Goal: Entertainment & Leisure: Consume media (video, audio)

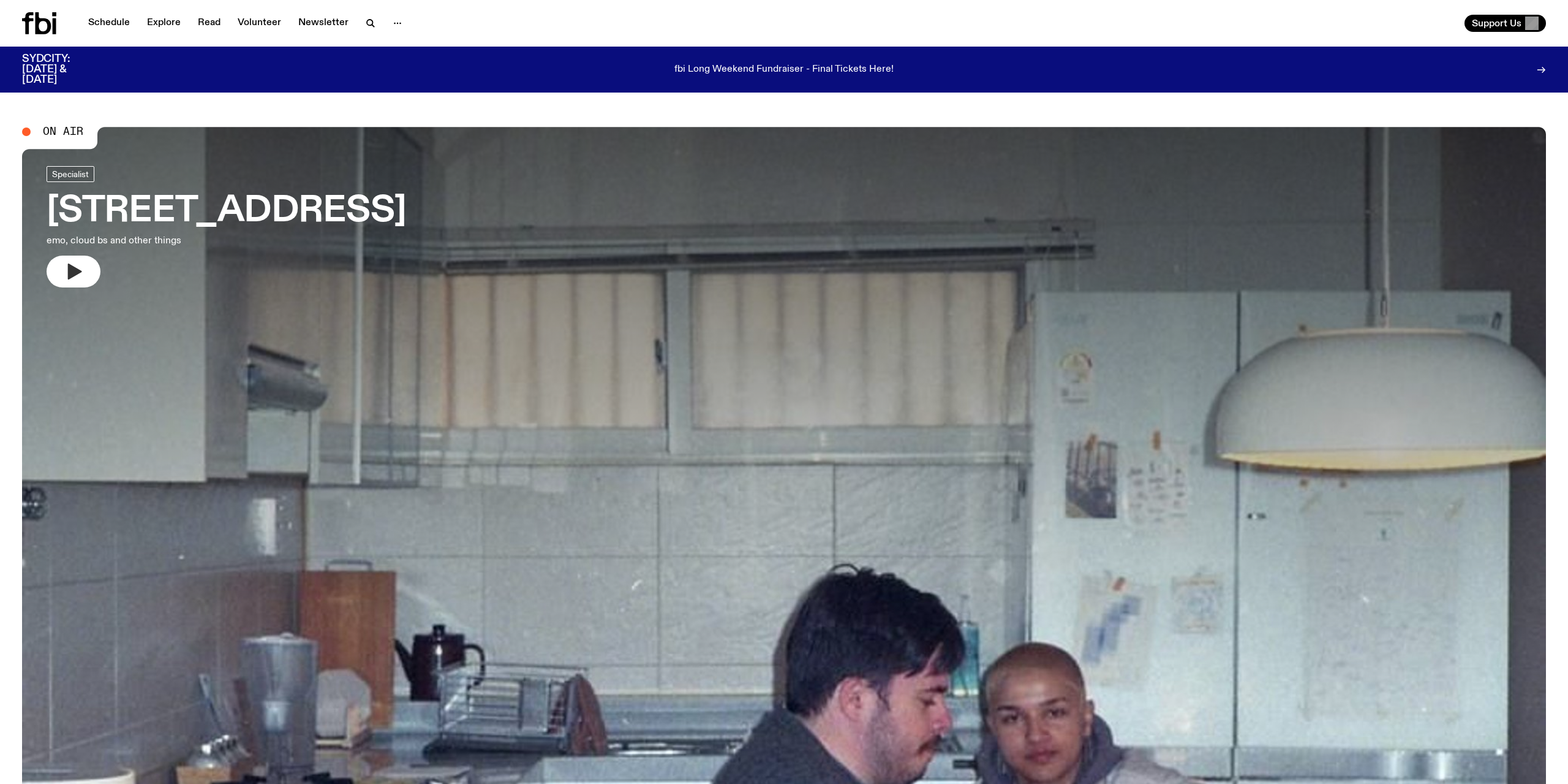
click at [78, 271] on icon "button" at bounding box center [75, 271] width 14 height 16
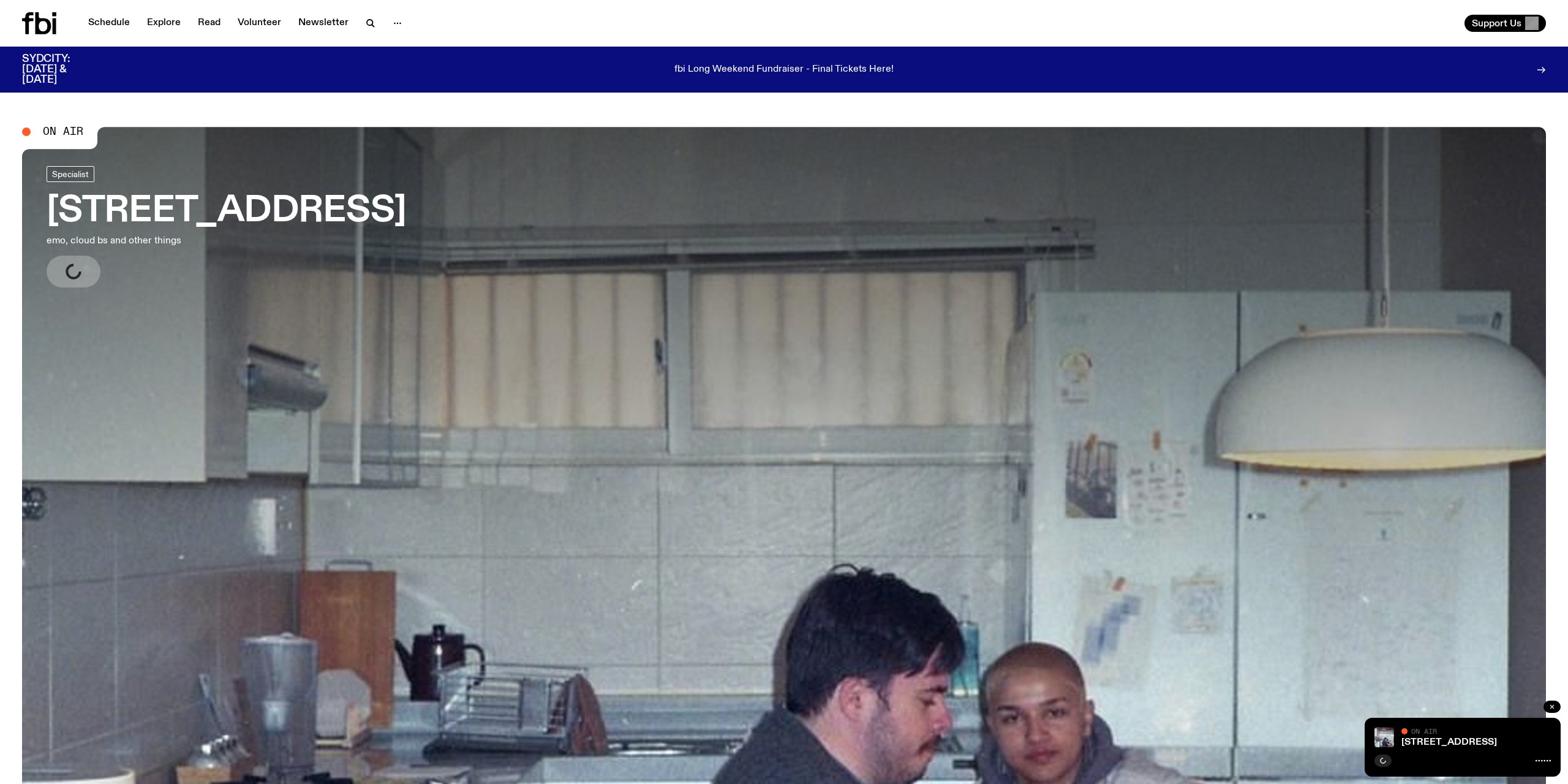
click at [1554, 703] on button "button" at bounding box center [1552, 706] width 17 height 12
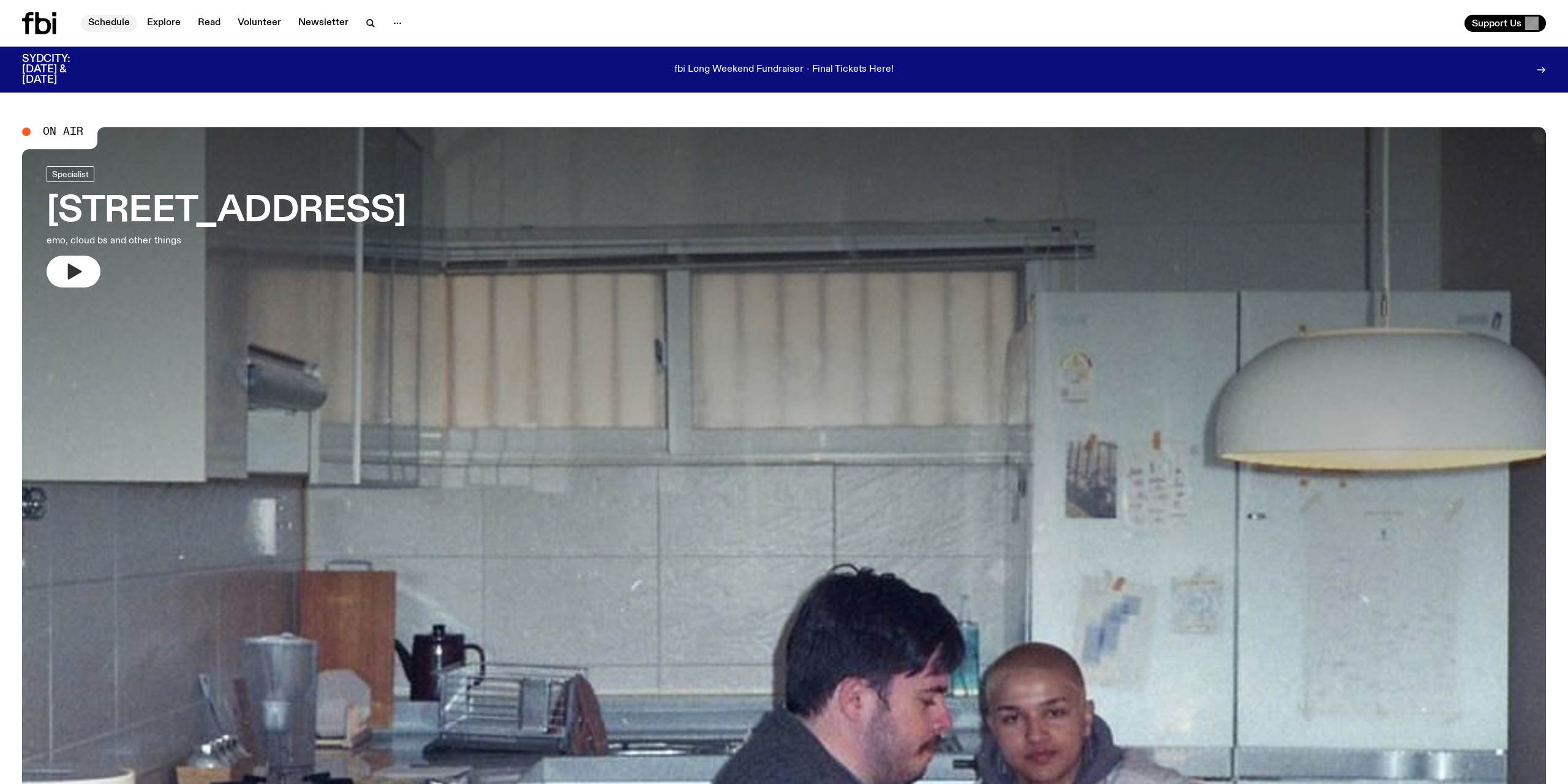
click at [116, 20] on link "Schedule" at bounding box center [109, 23] width 56 height 17
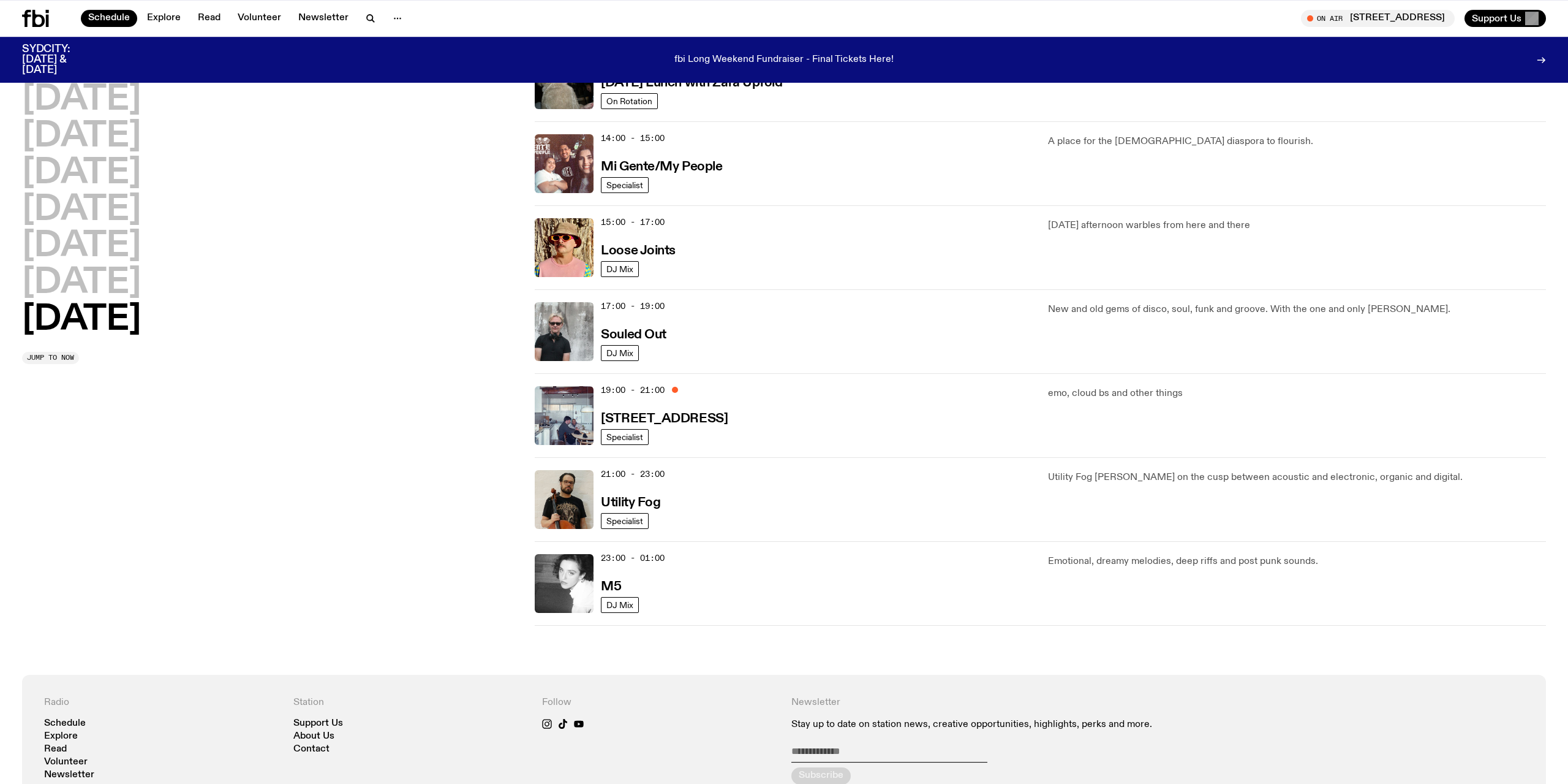
scroll to position [687, 0]
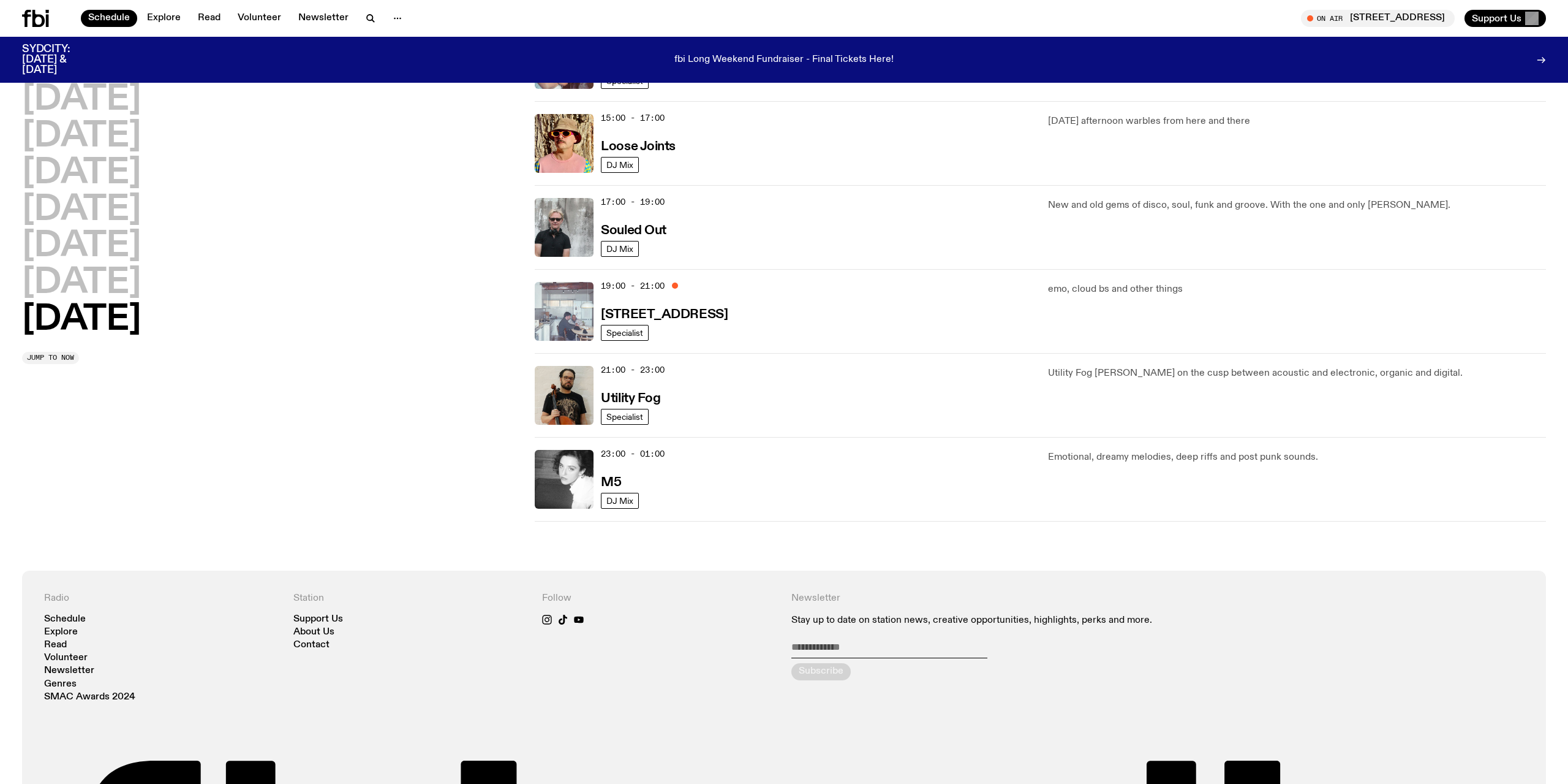
click at [562, 328] on img at bounding box center [563, 311] width 59 height 59
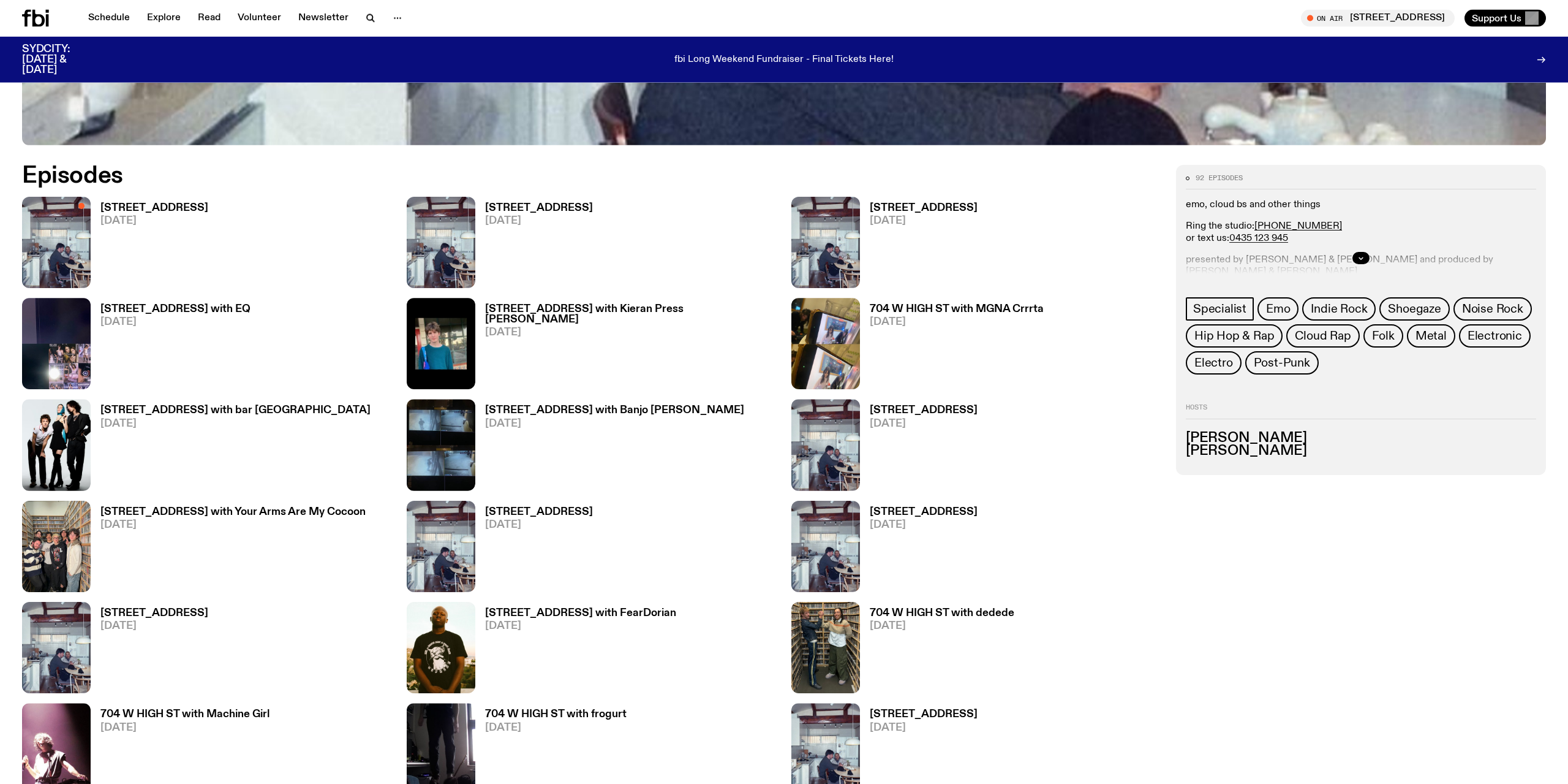
scroll to position [875, 0]
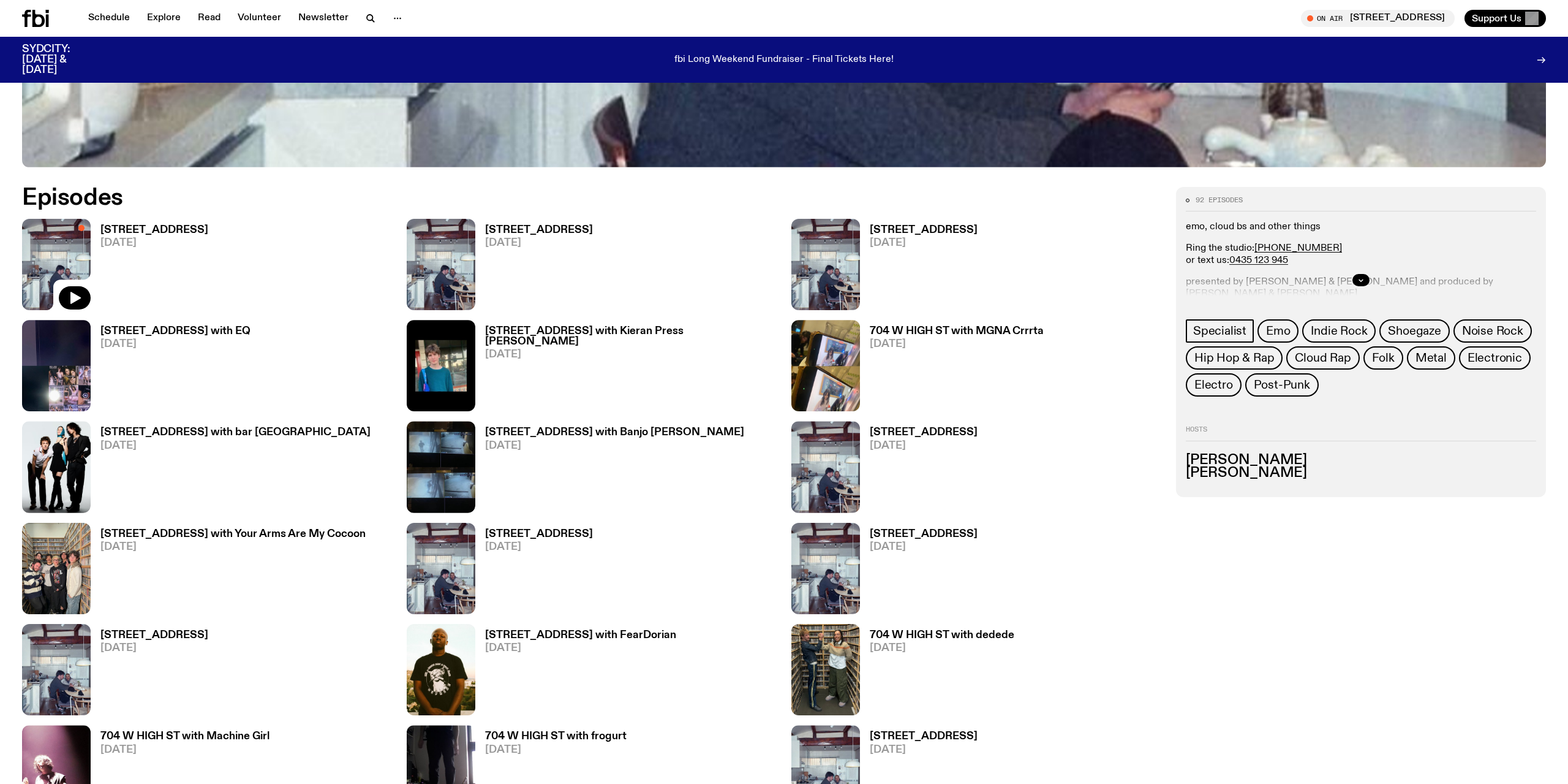
click at [55, 256] on img at bounding box center [56, 264] width 68 height 91
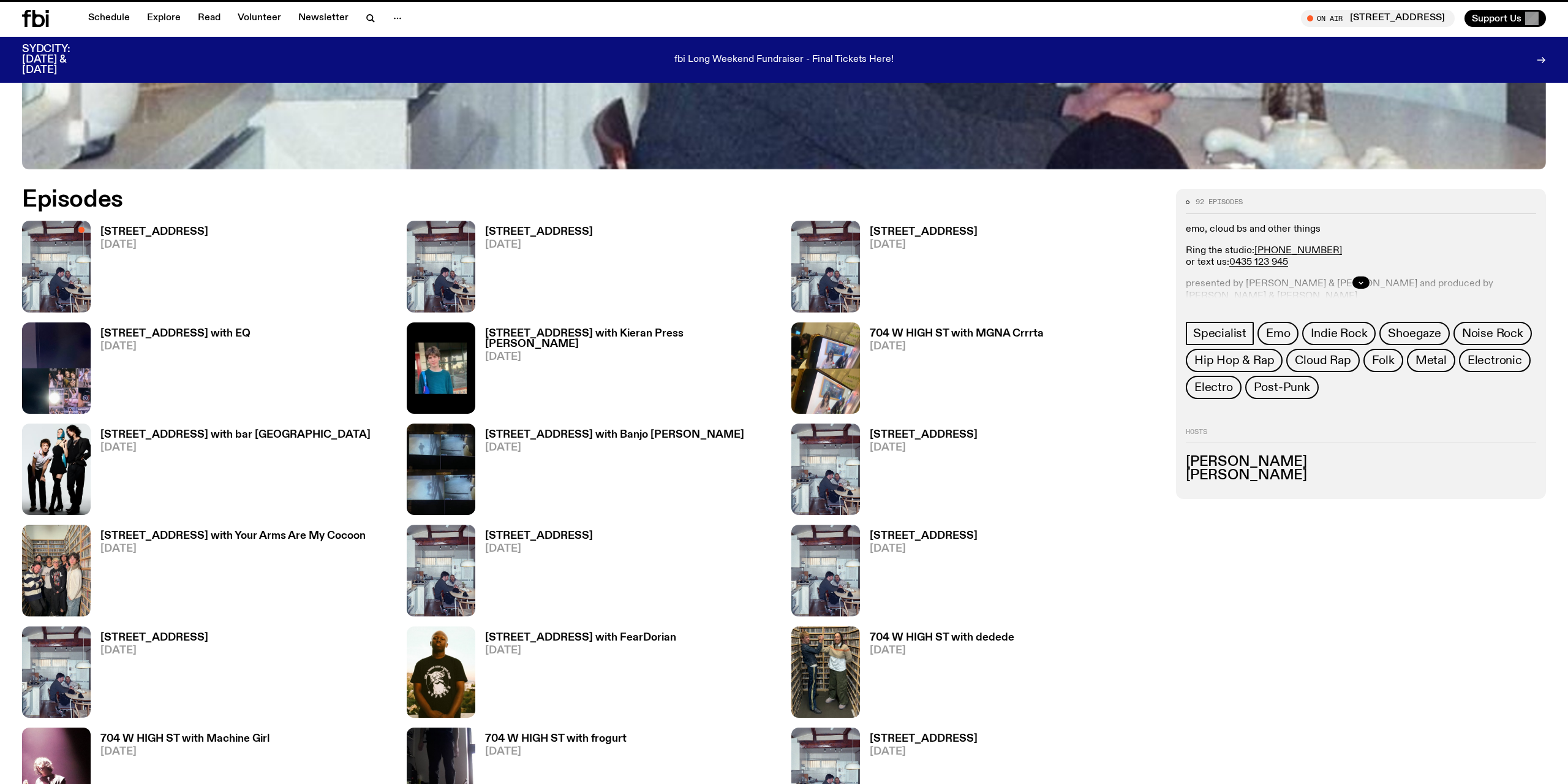
scroll to position [865, 0]
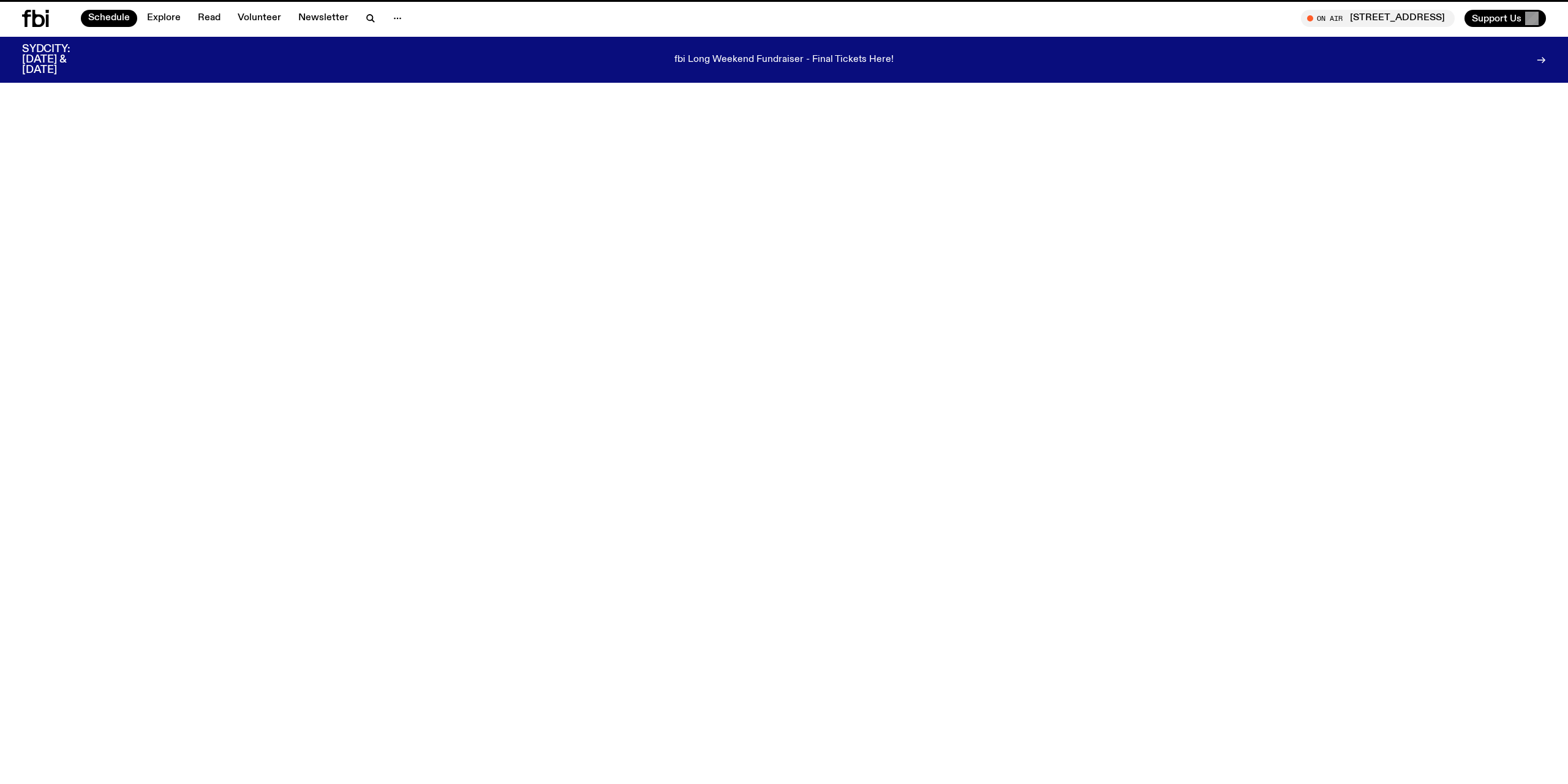
scroll to position [687, 0]
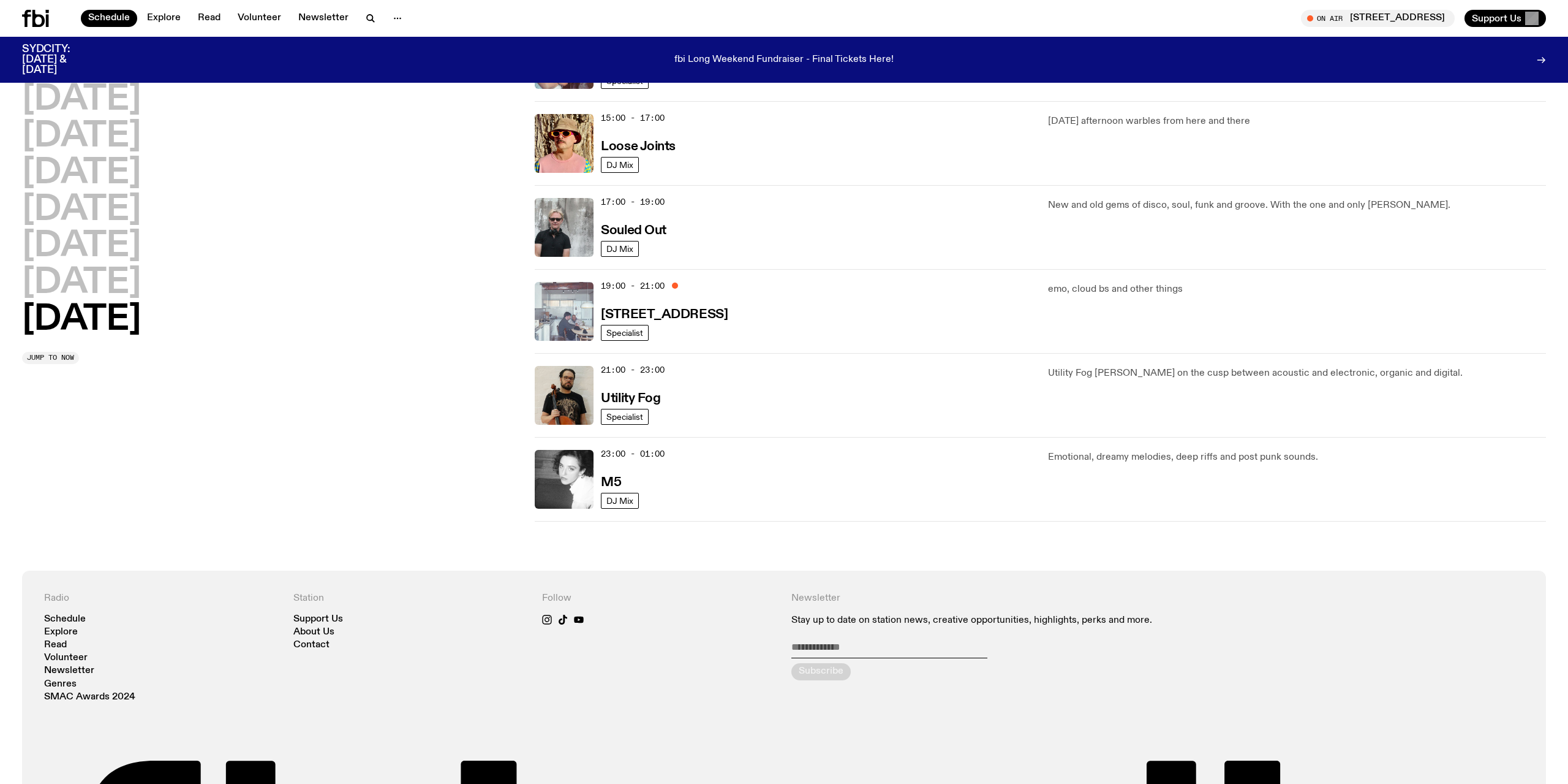
click at [562, 314] on img at bounding box center [563, 311] width 59 height 59
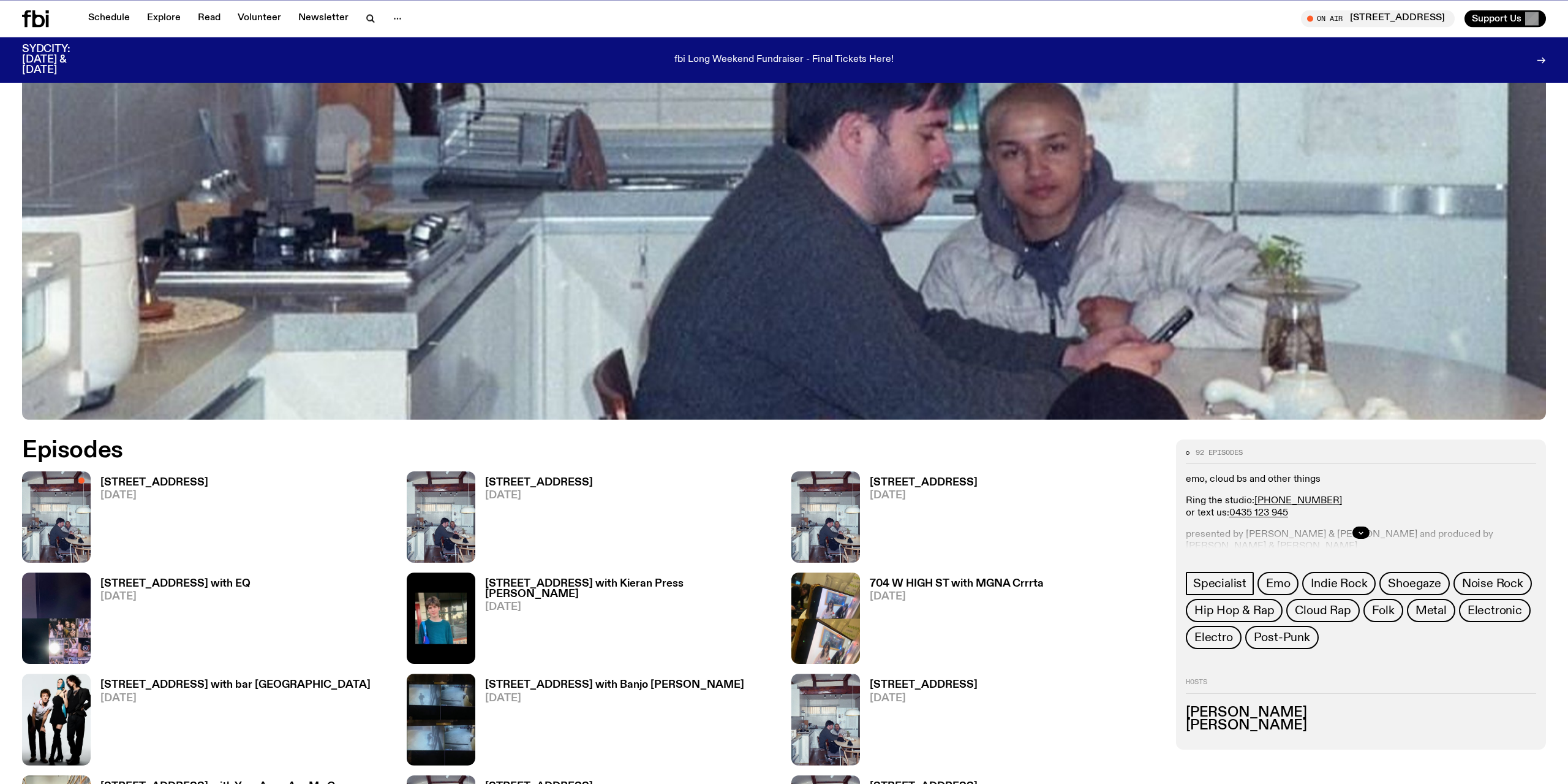
scroll to position [625, 0]
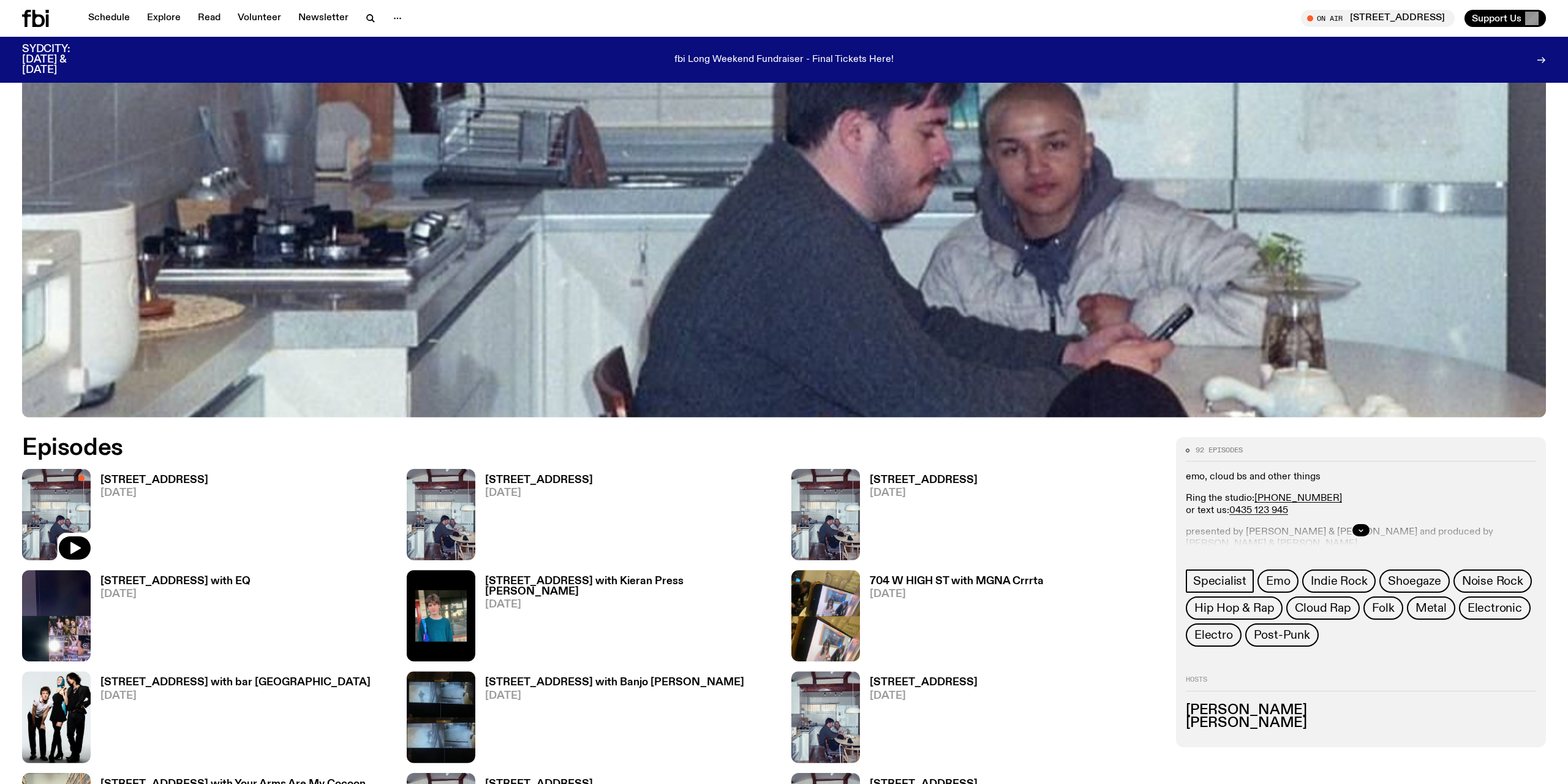
click at [49, 504] on img at bounding box center [56, 514] width 68 height 91
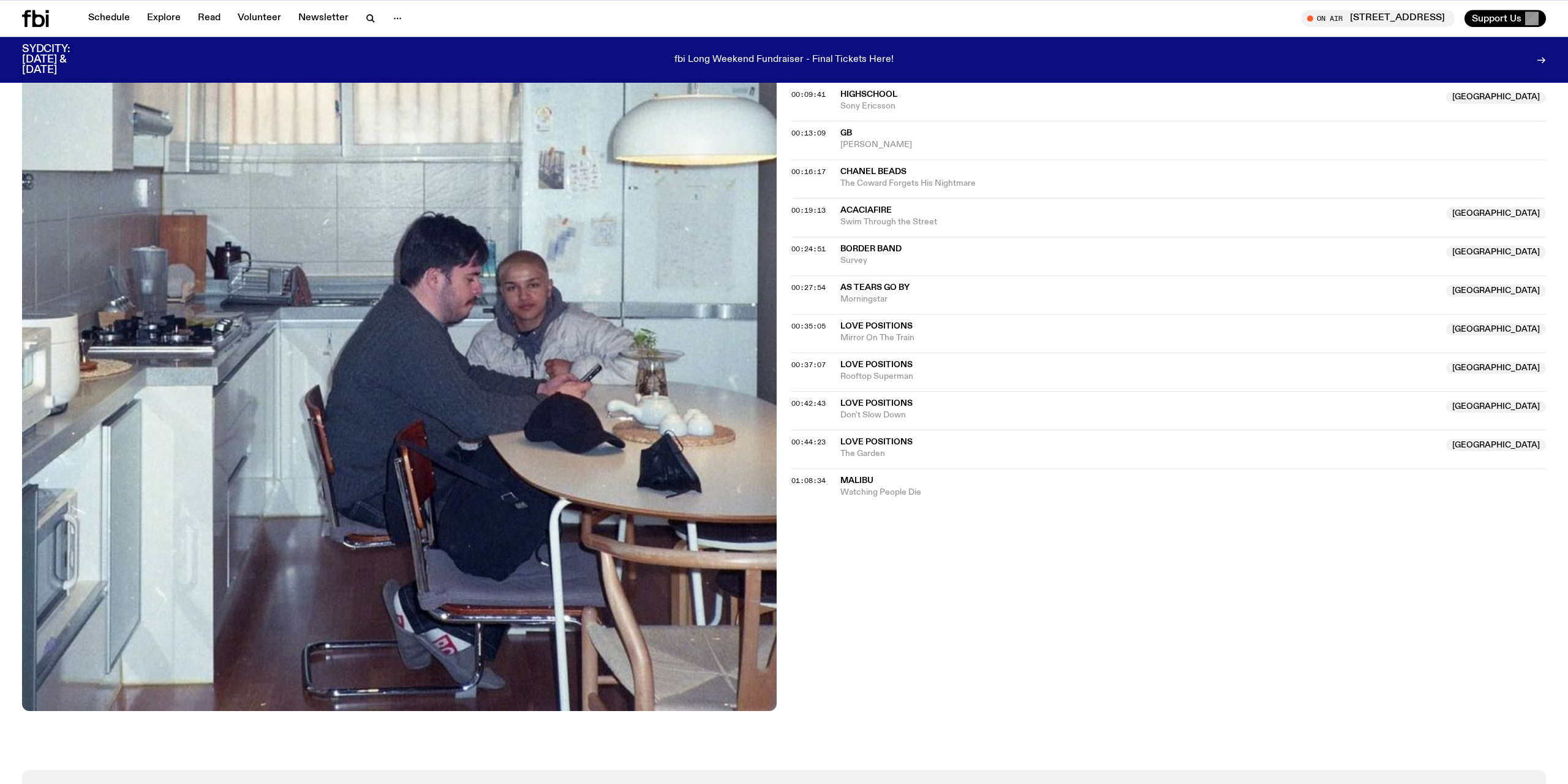
scroll to position [562, 0]
